Goal: Ask a question: Seek information or help from site administrators or community

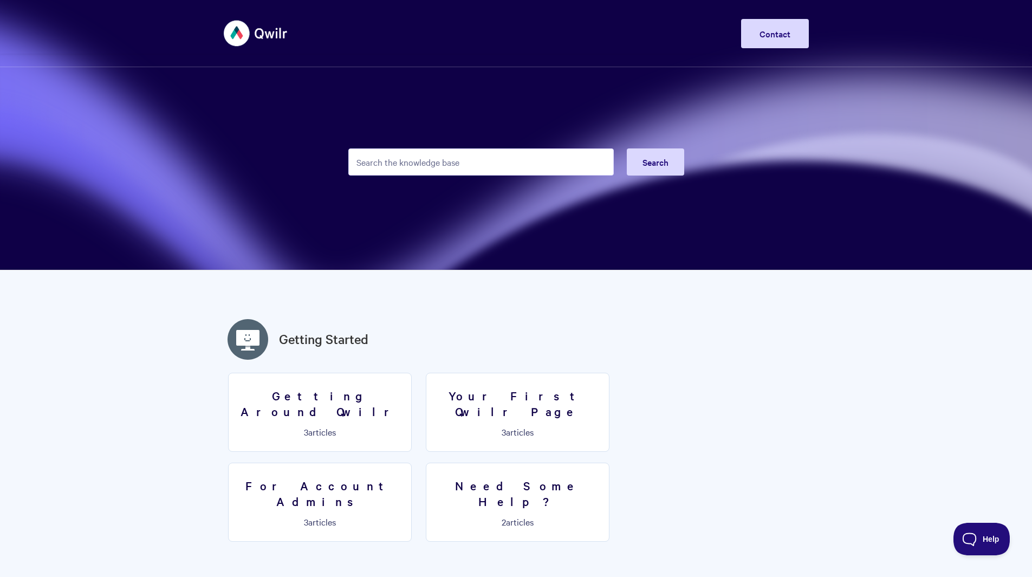
click at [527, 158] on input "Search the knowledge base" at bounding box center [480, 161] width 265 height 27
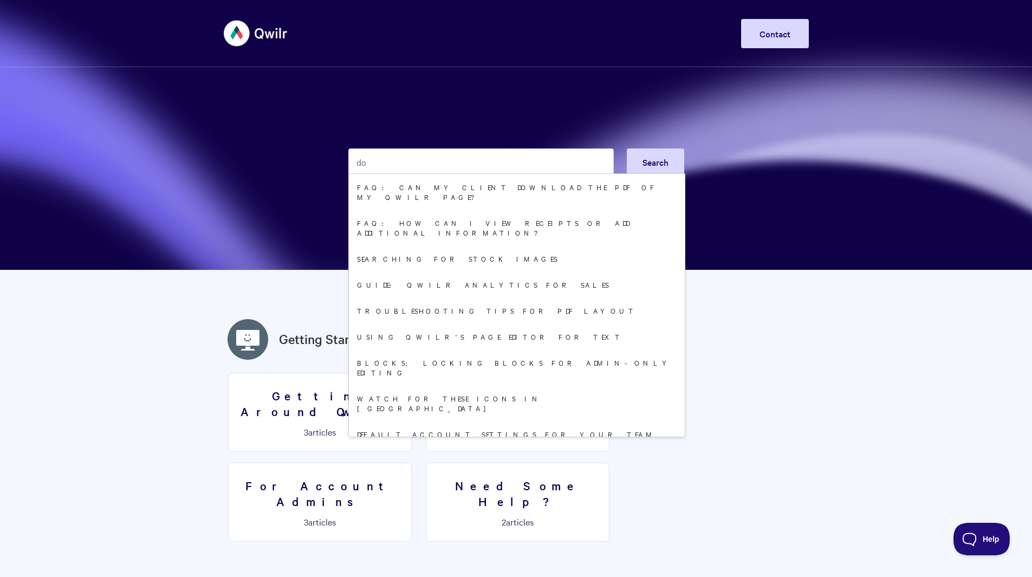
type input "d"
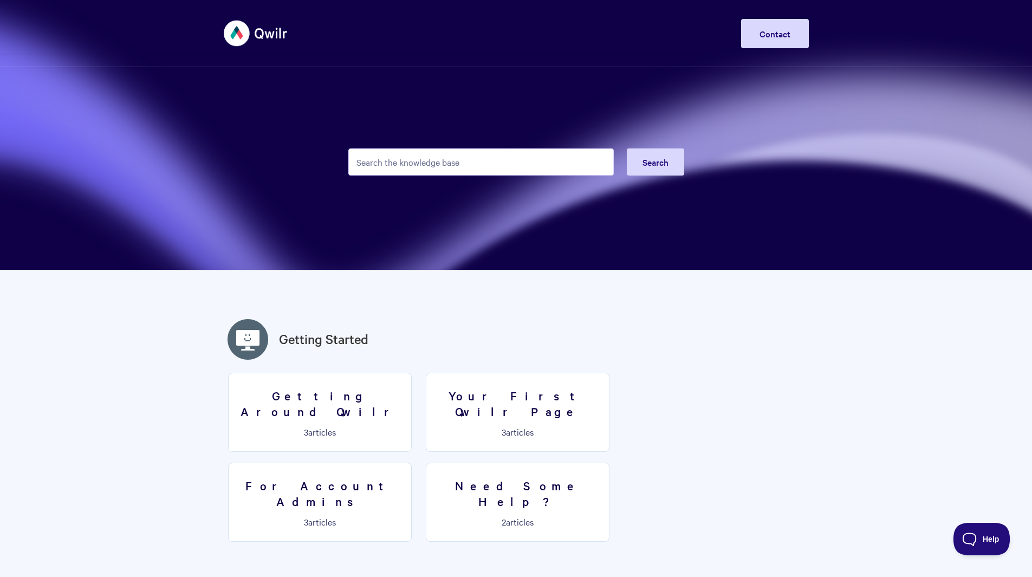
type input "d"
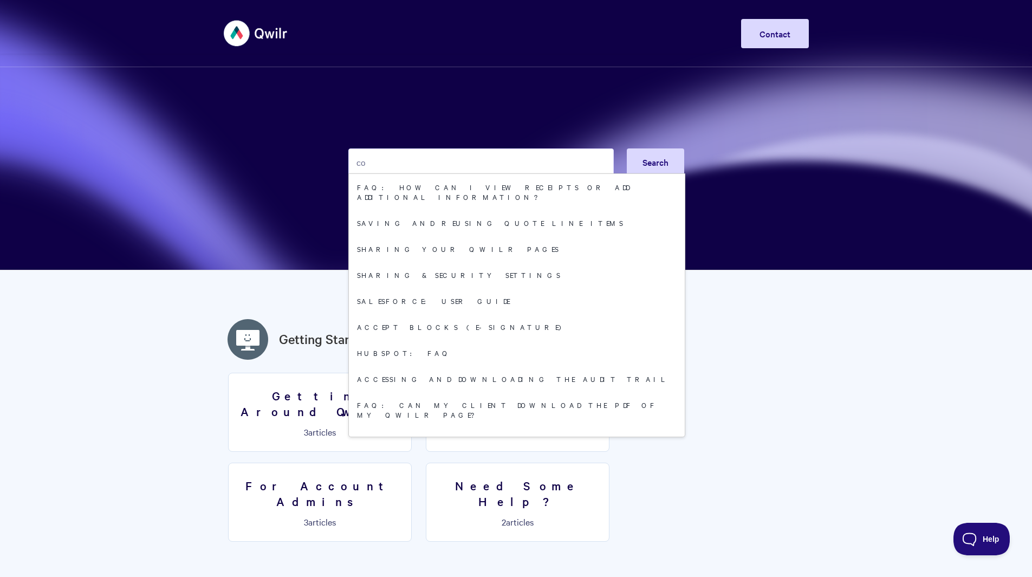
type input "c"
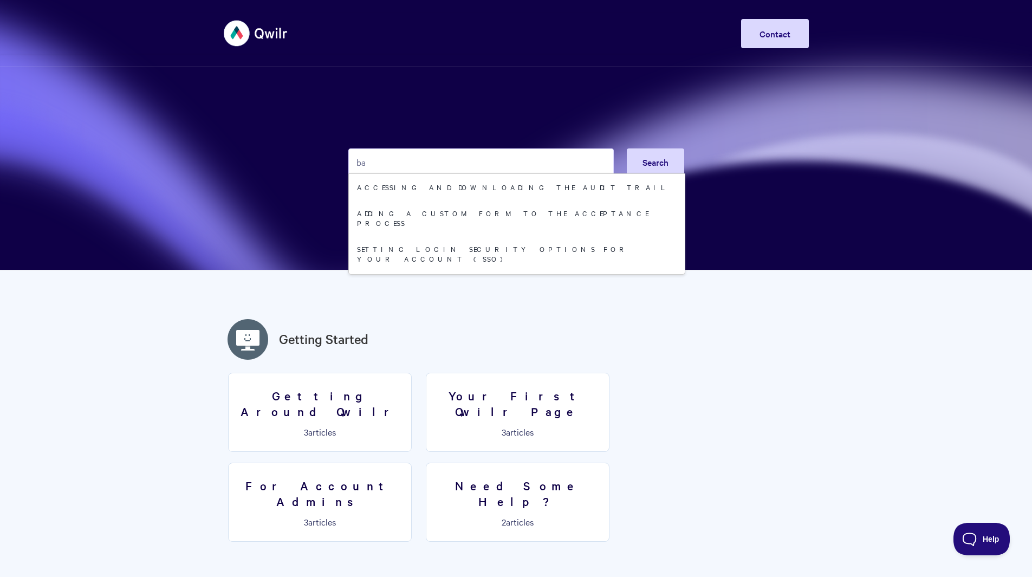
type input "b"
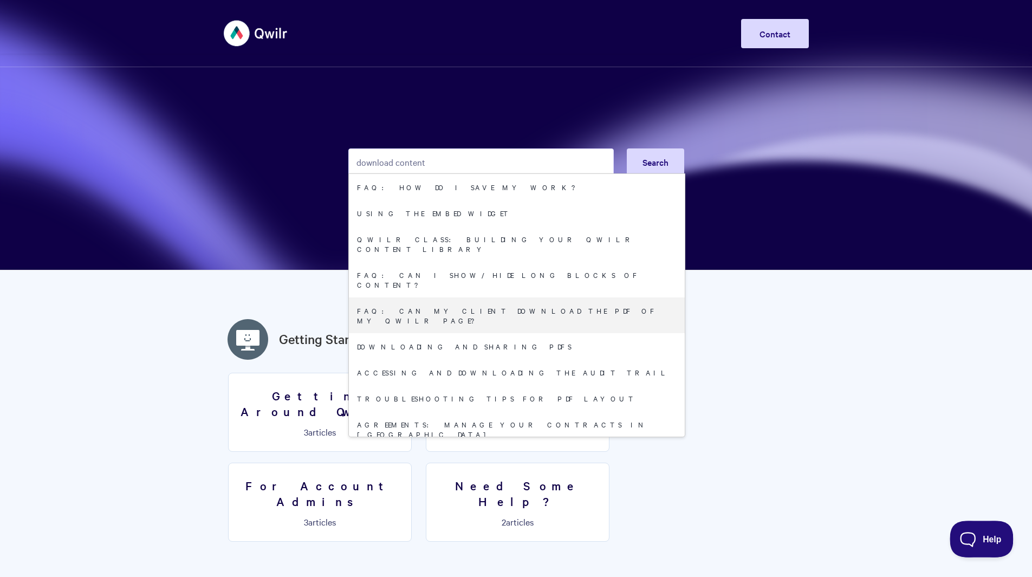
type input "download content"
click at [987, 533] on span "Help" at bounding box center [977, 537] width 56 height 8
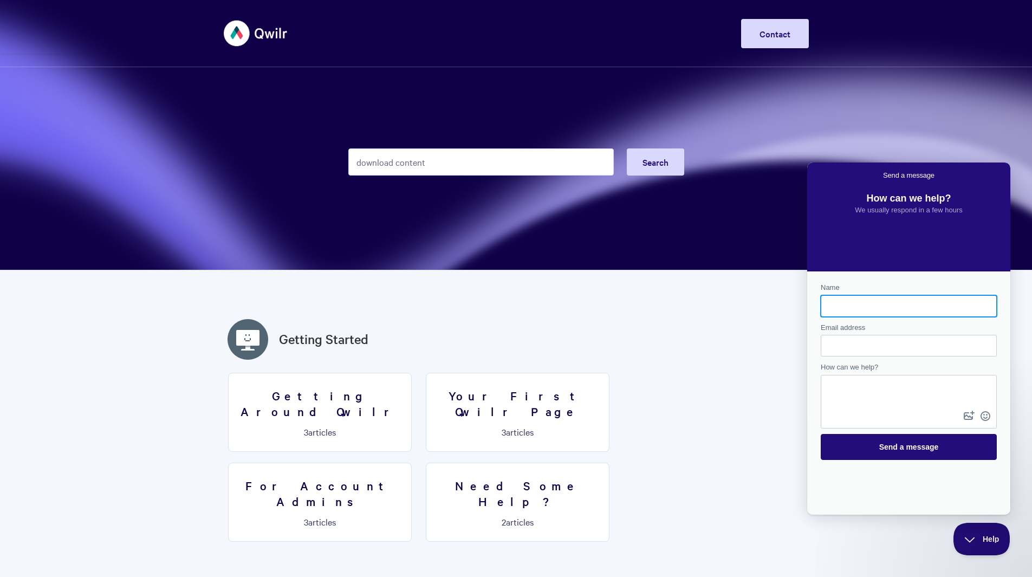
click at [870, 305] on input "Name" at bounding box center [908, 305] width 159 height 19
type input "[EMAIL_ADDRESS][DOMAIN_NAME]"
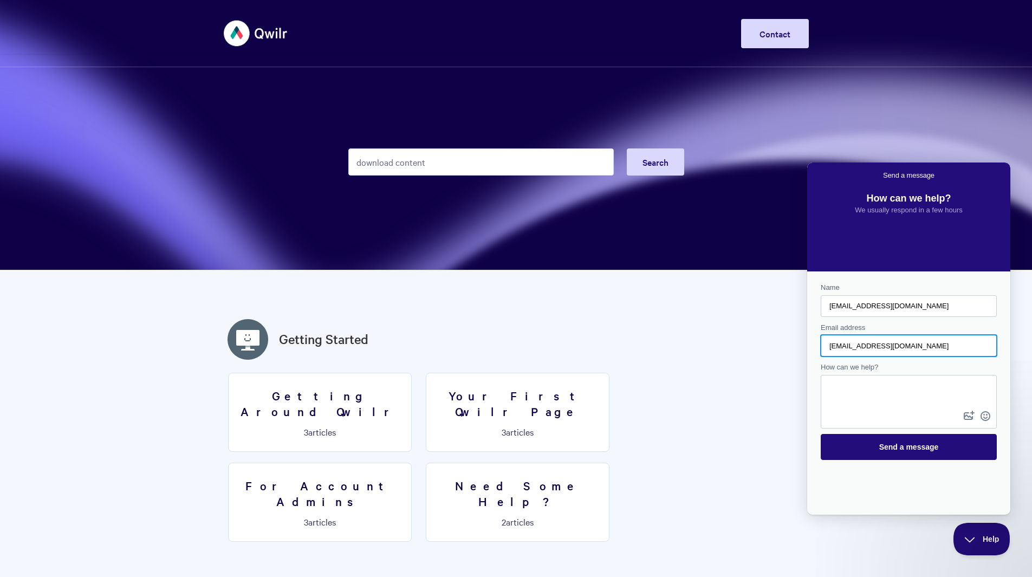
type input "[EMAIL_ADDRESS][DOMAIN_NAME]"
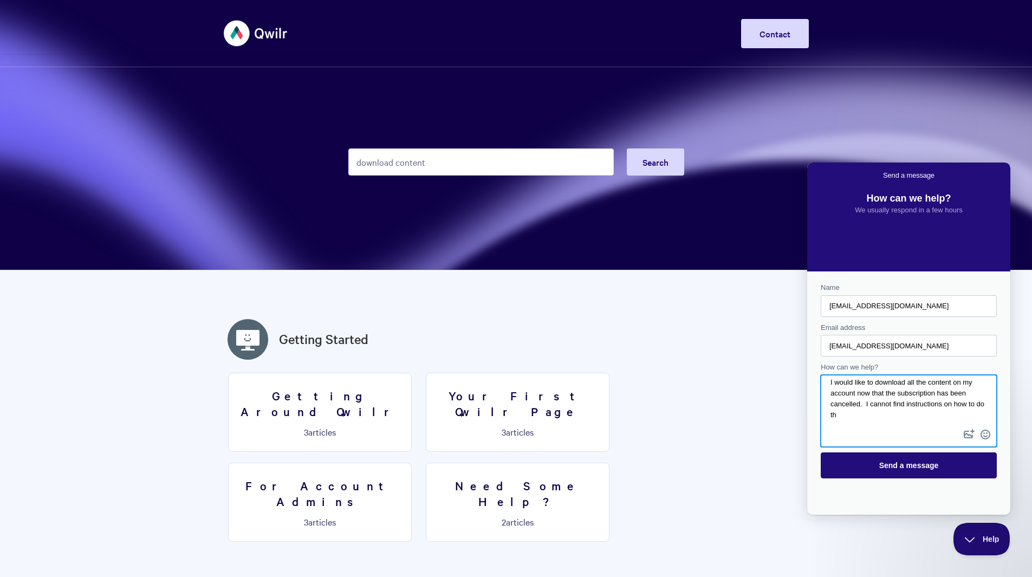
scroll to position [5, 0]
type textarea "I would like to download all the content on my account now that the subscriptio…"
click at [913, 463] on span "Send a message" at bounding box center [909, 465] width 60 height 9
